Goal: Find contact information: Find contact information

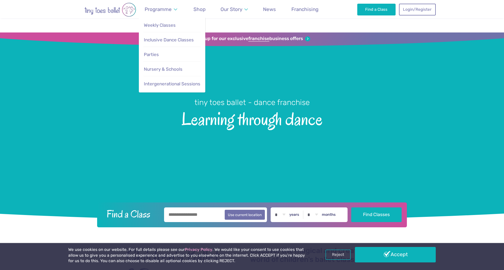
scroll to position [1223, 0]
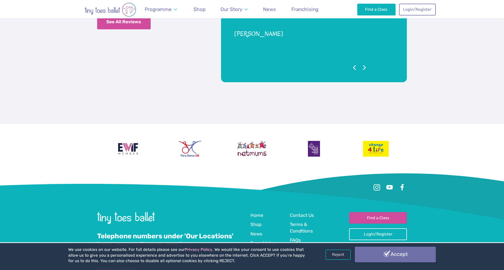
click at [405, 255] on link "Accept" at bounding box center [395, 254] width 81 height 15
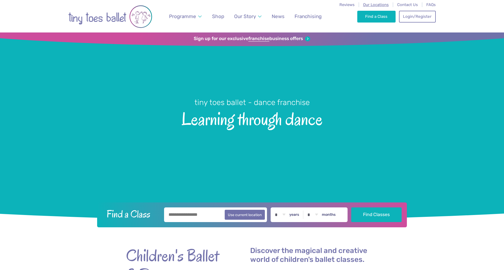
click at [386, 4] on span "Our Locations" at bounding box center [376, 4] width 26 height 5
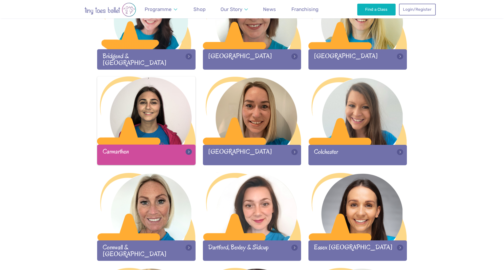
scroll to position [211, 0]
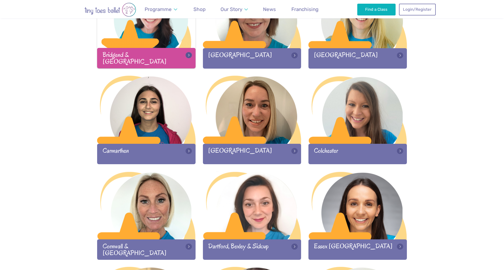
click at [188, 52] on div "Bridgend & Vale of Glamorgan" at bounding box center [146, 58] width 98 height 20
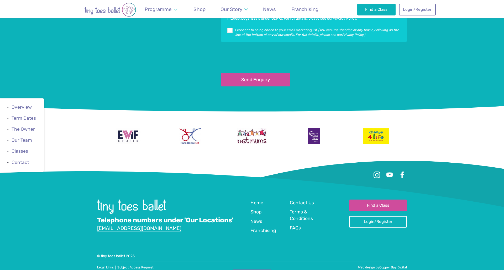
scroll to position [1148, 0]
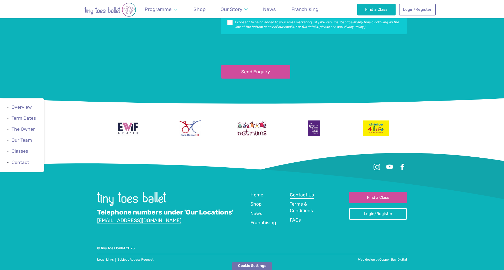
click at [303, 198] on span "Contact Us" at bounding box center [302, 194] width 24 height 5
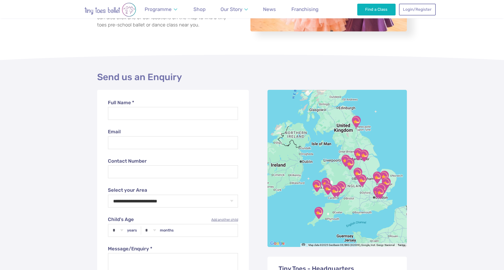
scroll to position [121, 0]
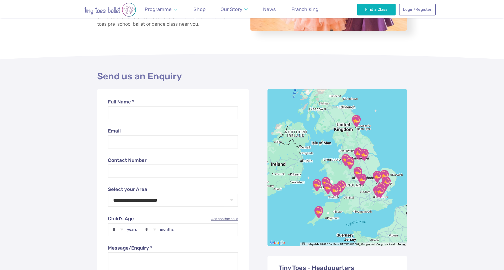
click at [332, 190] on img "Bridgend & Vale of Glamorgan" at bounding box center [334, 190] width 13 height 13
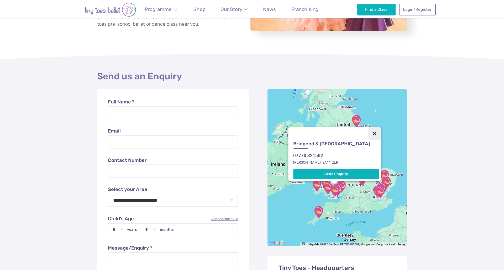
click at [373, 127] on button "Close" at bounding box center [374, 133] width 13 height 13
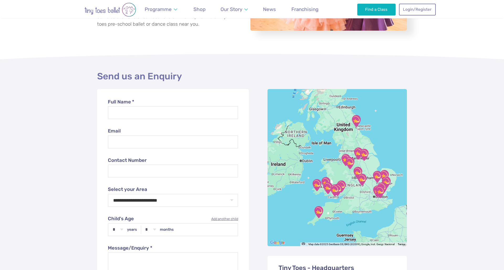
click at [355, 123] on img "Newcastle Upon Tyne" at bounding box center [355, 121] width 13 height 13
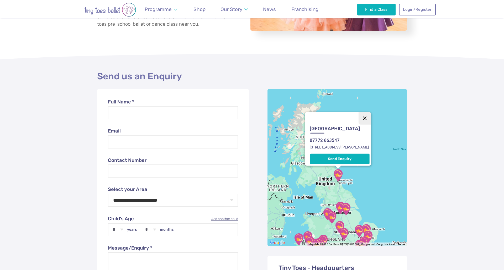
click at [371, 112] on button "Close" at bounding box center [364, 118] width 13 height 13
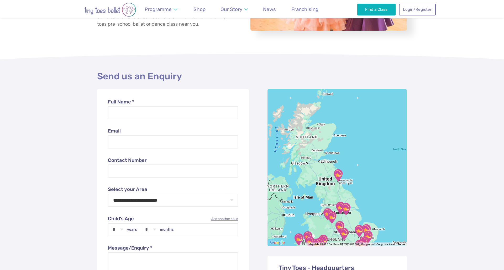
click at [340, 207] on img "North Nottinghamshire & South Yorkshire" at bounding box center [345, 209] width 13 height 13
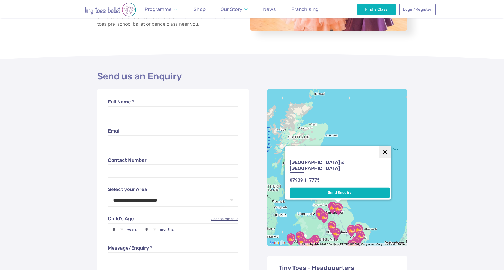
click at [383, 150] on button "Close" at bounding box center [384, 152] width 13 height 13
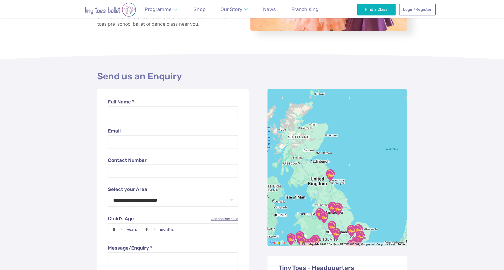
click at [336, 211] on img "North Nottinghamshire & South Yorkshire" at bounding box center [337, 209] width 13 height 13
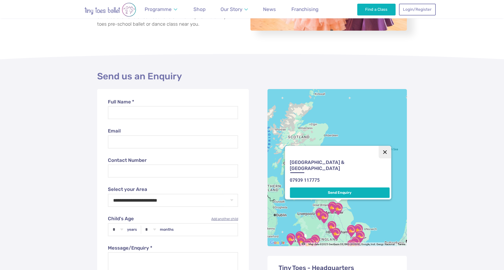
click at [383, 151] on button "Close" at bounding box center [384, 152] width 13 height 13
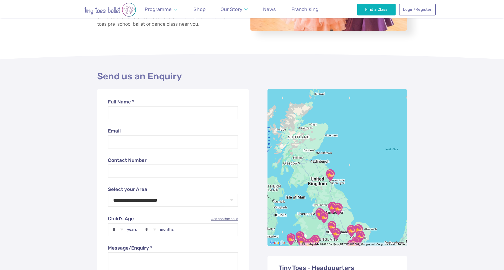
click at [334, 175] on img "Newcastle Upon Tyne" at bounding box center [329, 175] width 13 height 13
click at [331, 175] on img "Newcastle Upon Tyne" at bounding box center [329, 175] width 13 height 13
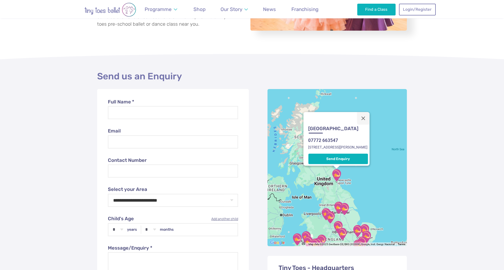
click at [369, 114] on button "Close" at bounding box center [363, 118] width 13 height 13
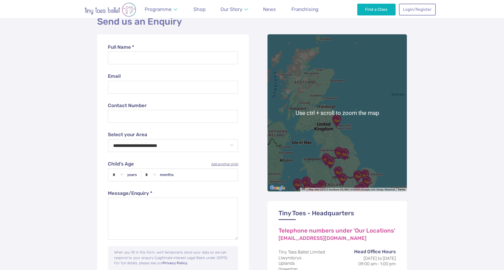
scroll to position [177, 0]
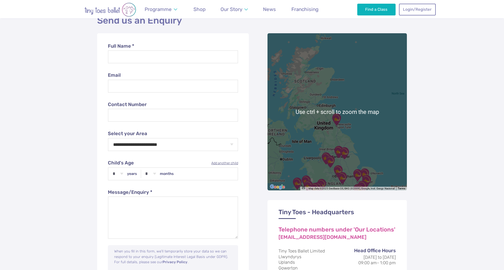
click at [341, 176] on img "Northamptonshire (South) & Oxfordshire (North)" at bounding box center [341, 178] width 13 height 13
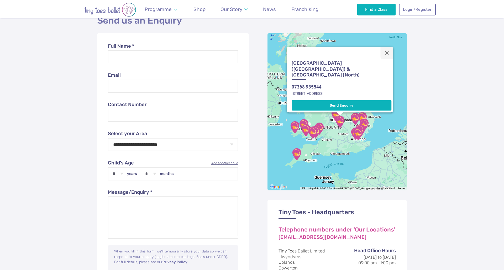
drag, startPoint x: 338, startPoint y: 169, endPoint x: 340, endPoint y: 122, distance: 46.5
click at [340, 122] on img "Northamptonshire (South) & Oxfordshire (North)" at bounding box center [339, 121] width 13 height 13
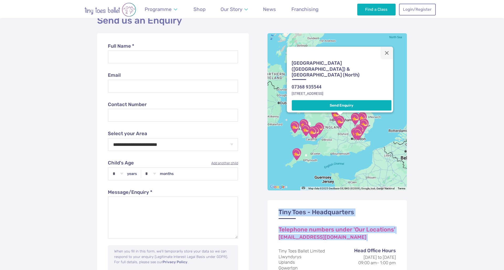
drag, startPoint x: 276, startPoint y: 215, endPoint x: 275, endPoint y: 228, distance: 13.4
click at [278, 245] on div "Tiny Toes - Headquarters Telephone numbers under 'Our Locations' [EMAIL_ADDRESS…" at bounding box center [336, 246] width 139 height 93
click at [311, 135] on img "Bridgend & Vale of Glamorgan" at bounding box center [312, 132] width 13 height 13
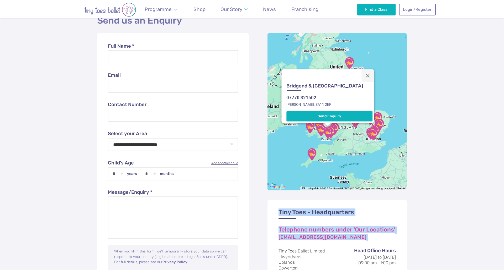
click at [374, 133] on img "Gravesend & Medway" at bounding box center [372, 134] width 13 height 13
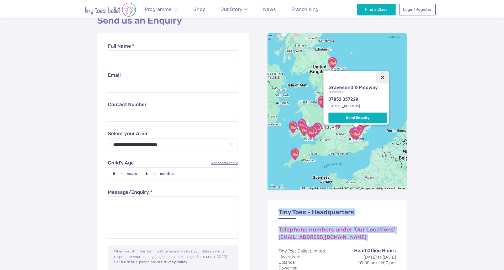
click at [384, 72] on button "Close" at bounding box center [382, 77] width 13 height 13
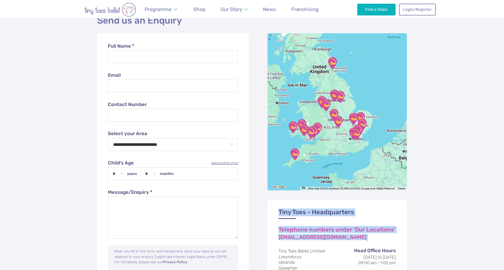
click at [354, 120] on img "Cambridge" at bounding box center [352, 119] width 13 height 13
